Goal: Navigation & Orientation: Find specific page/section

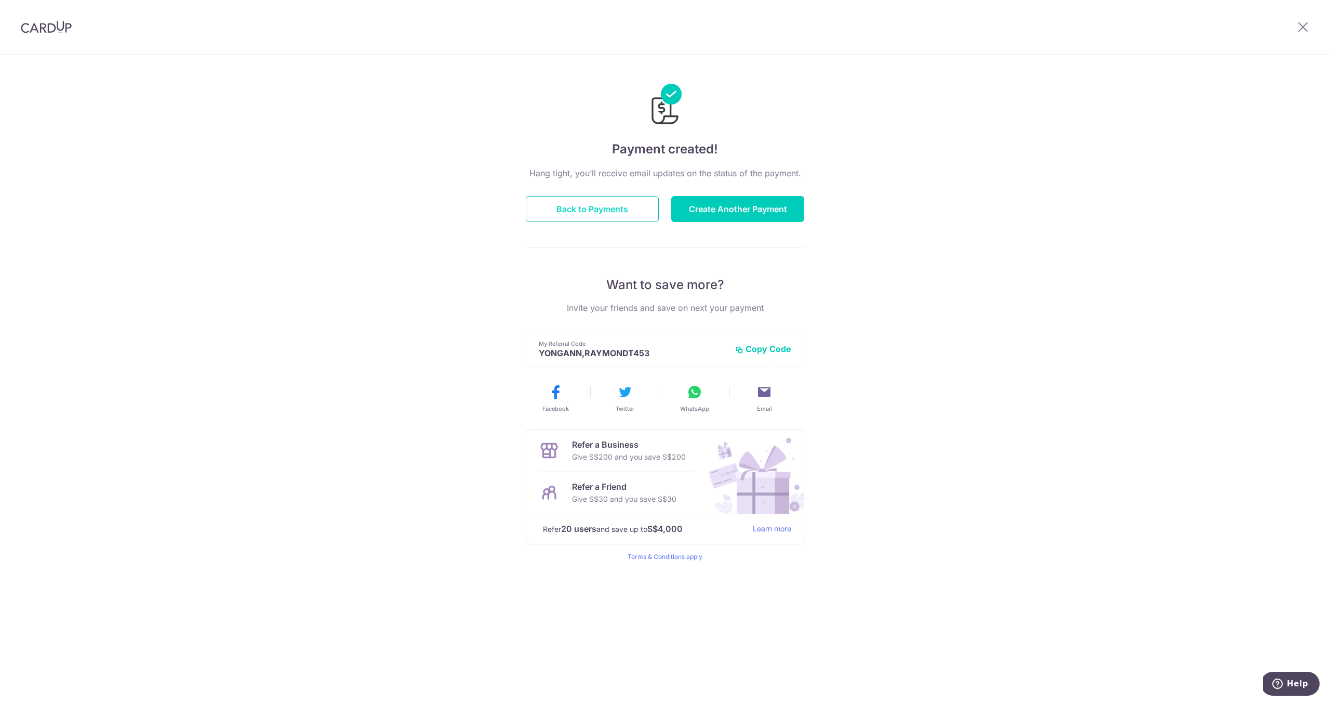
click at [579, 208] on button "Back to Payments" at bounding box center [592, 209] width 133 height 26
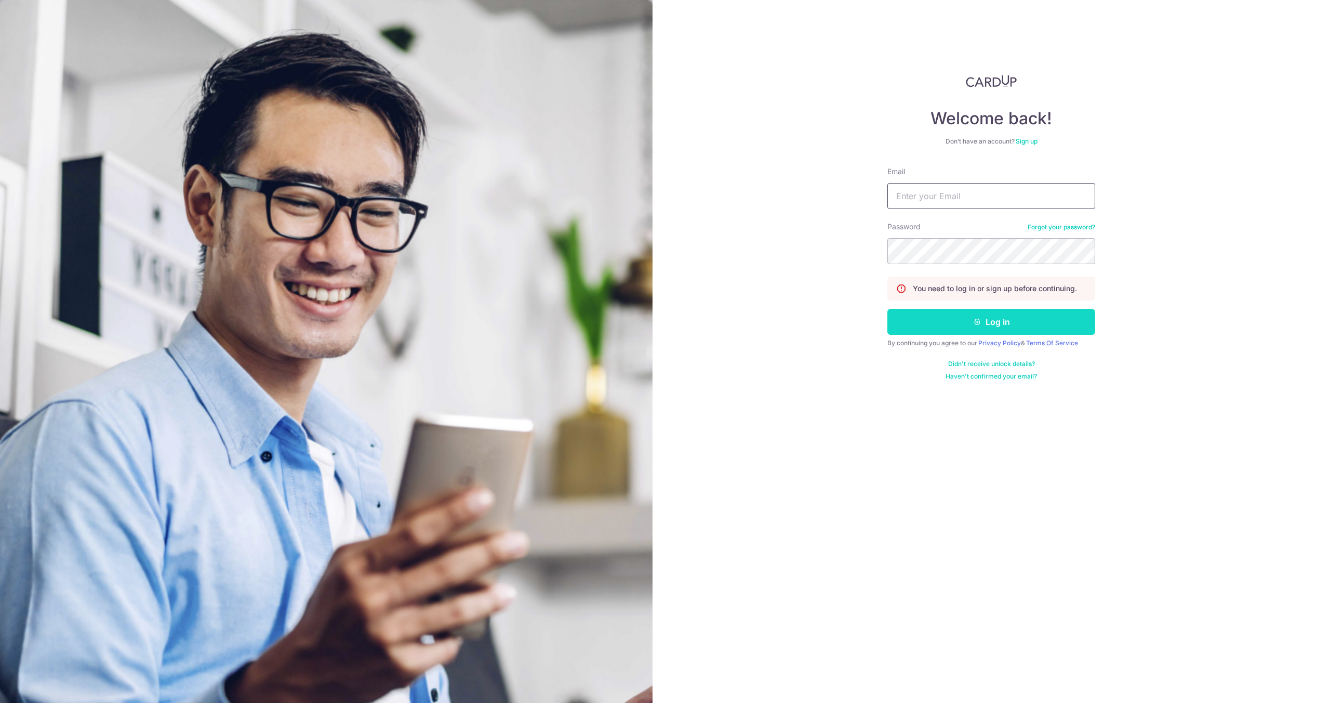
type input "[EMAIL_ADDRESS][DOMAIN_NAME]"
click at [1070, 321] on button "Log in" at bounding box center [992, 322] width 208 height 26
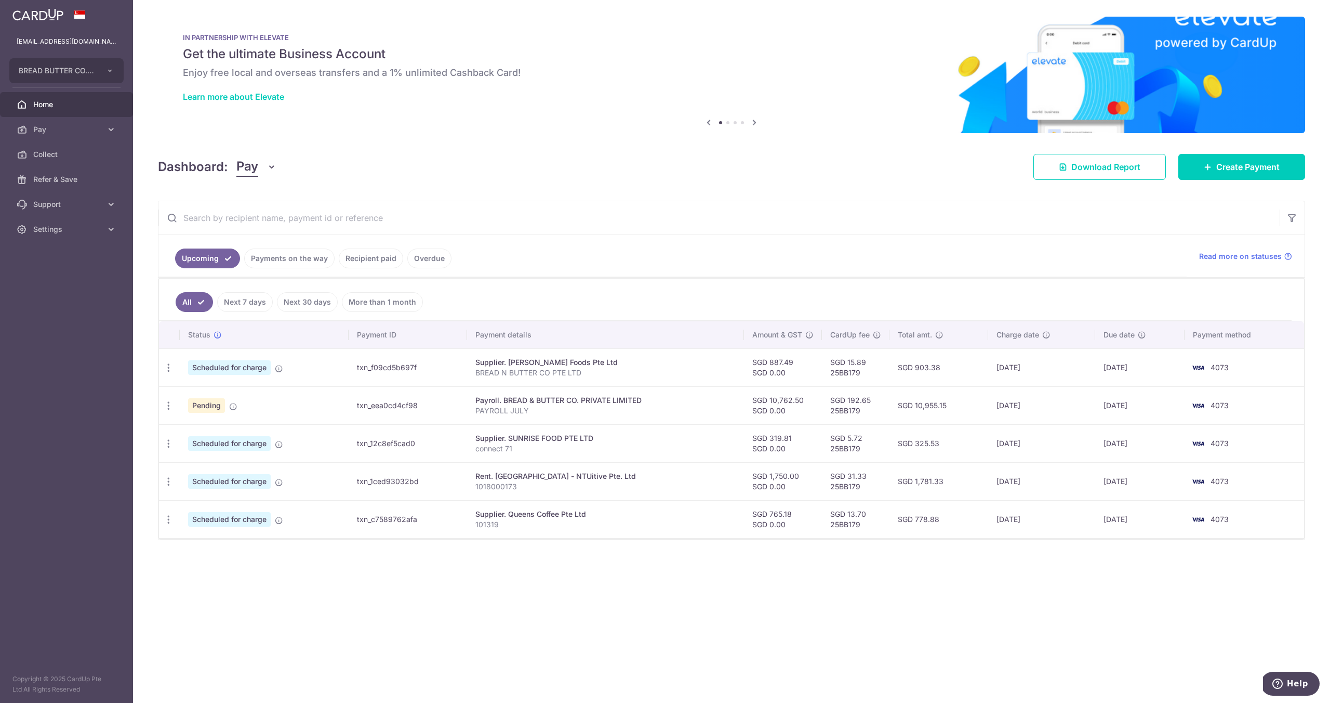
click at [291, 258] on link "Payments on the way" at bounding box center [289, 258] width 90 height 20
